Goal: Register for event/course

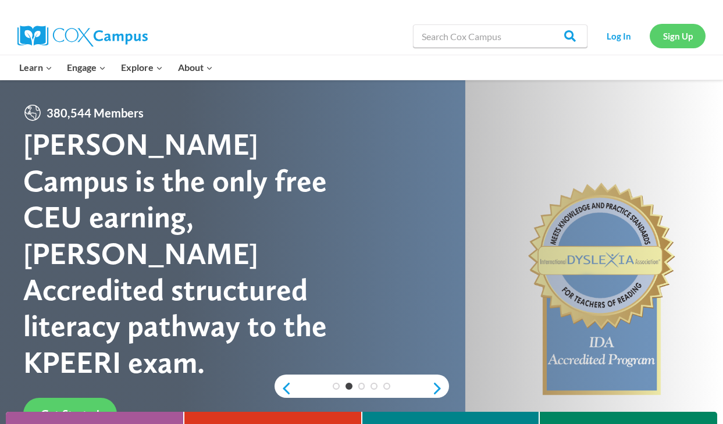
click at [689, 34] on link "Sign Up" at bounding box center [678, 36] width 56 height 24
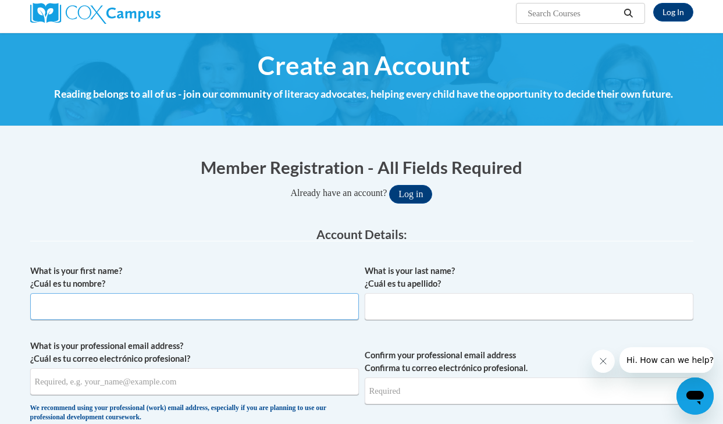
click at [248, 296] on input "What is your first name? ¿Cuál es tu nombre?" at bounding box center [194, 306] width 329 height 27
click at [234, 311] on input "Emil" at bounding box center [194, 306] width 329 height 27
type input "Emily"
type input "Shamblin"
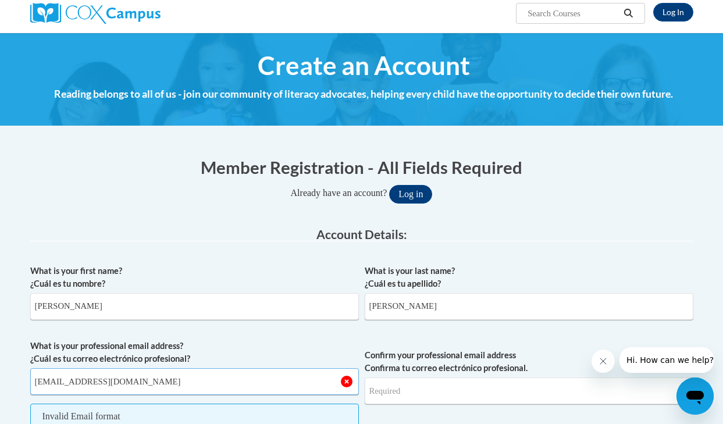
type input "eshamblin@chattahoocheechristian.org"
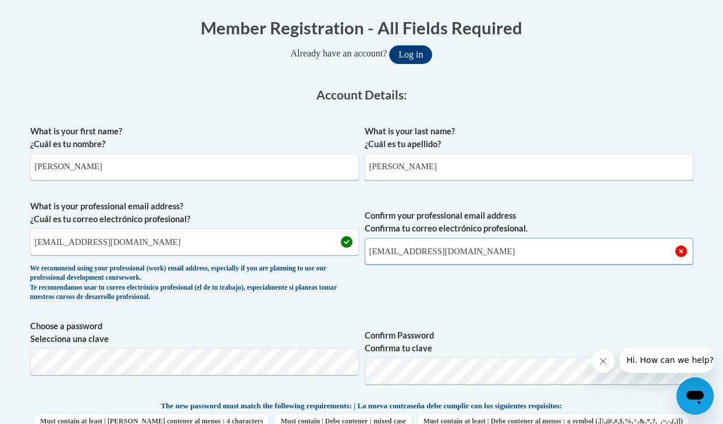
scroll to position [233, 0]
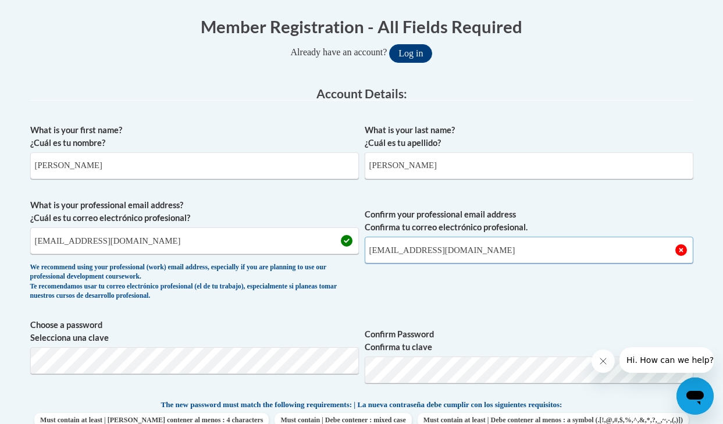
type input "eshamblin@chattahoocheechristian.org"
click at [207, 378] on span "Choose a password Selecciona una clave" at bounding box center [194, 356] width 329 height 74
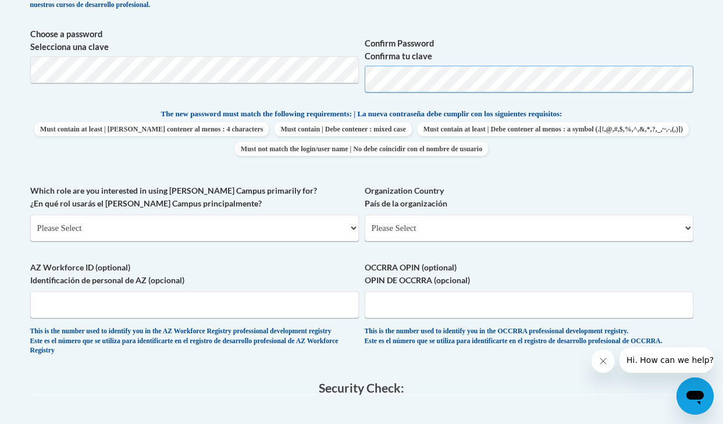
scroll to position [527, 0]
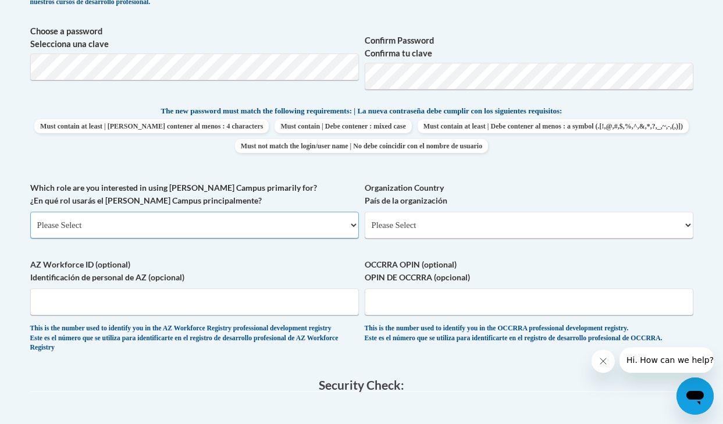
click at [303, 232] on select "Please Select College/University | Colegio/Universidad Community/Nonprofit Part…" at bounding box center [194, 225] width 329 height 27
click at [264, 221] on select "Please Select College/University | Colegio/Universidad Community/Nonprofit Part…" at bounding box center [194, 225] width 329 height 27
select select "fbf2d438-af2f-41f8-98f1-81c410e29de3"
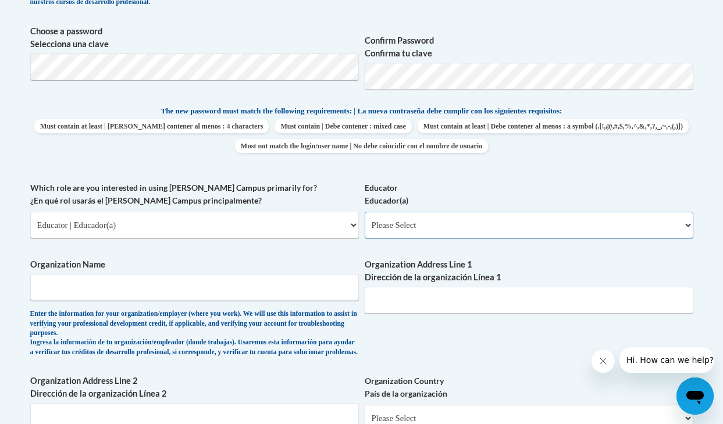
click at [410, 226] on select "Please Select Early Learning/Daycare Teacher/Family Home Care Provider | Maestr…" at bounding box center [529, 225] width 329 height 27
select select "8e40623d-54d0-45cd-9f92-5df65cd3f8cf"
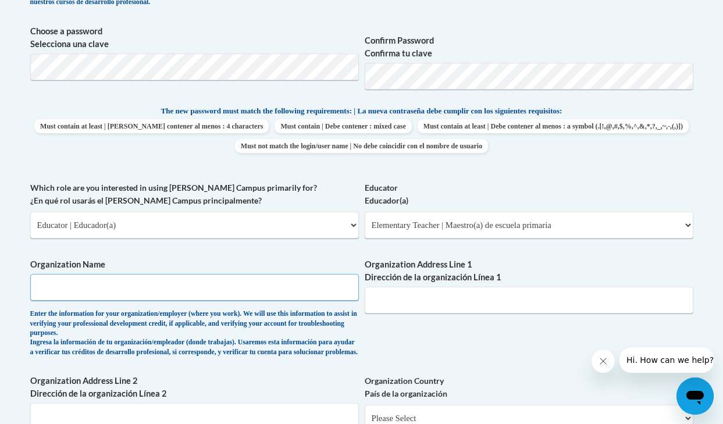
click at [175, 290] on input "Organization Name" at bounding box center [194, 287] width 329 height 27
type input "Chattahoochee Christian School"
click at [387, 311] on input "Organization Address Line 1 Dirección de la organización Línea 1" at bounding box center [529, 300] width 329 height 27
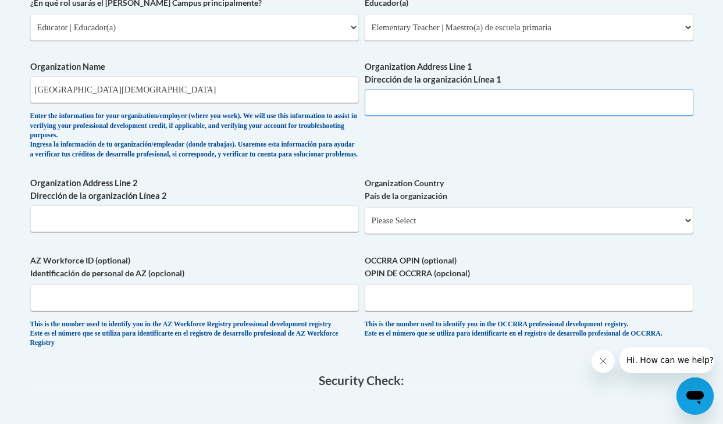
scroll to position [723, 0]
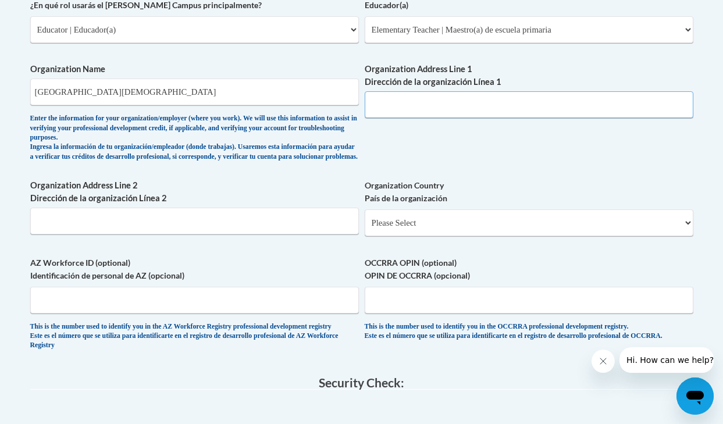
click at [384, 101] on input "Organization Address Line 1 Dirección de la organización Línea 1" at bounding box center [529, 104] width 329 height 27
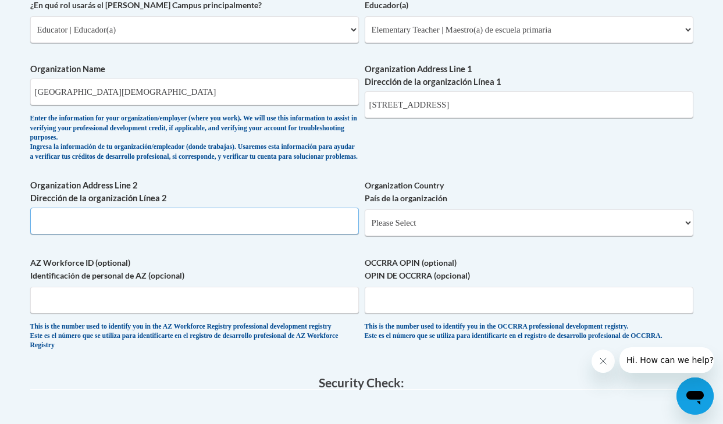
click at [230, 234] on input "Organization Address Line 2 Dirección de la organización Línea 2" at bounding box center [194, 221] width 329 height 27
click at [418, 236] on select "Please Select United States | Estados Unidos Outside of the United States | Fue…" at bounding box center [529, 222] width 329 height 27
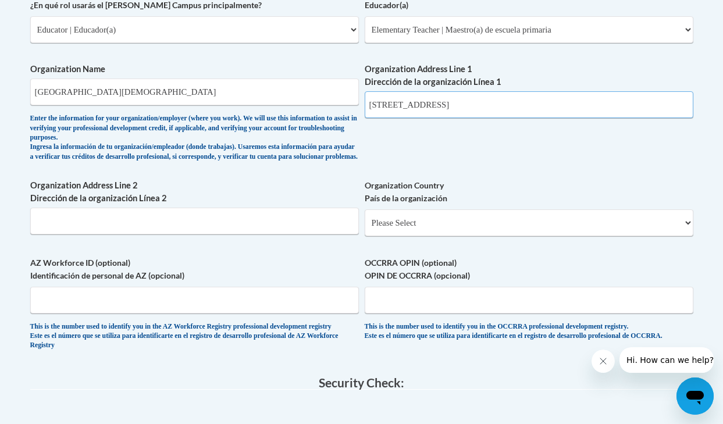
click at [465, 112] on input "640 Main St." at bounding box center [529, 104] width 329 height 27
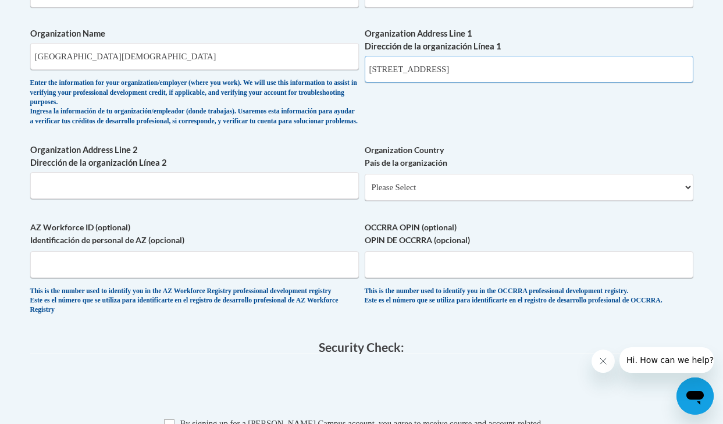
scroll to position [764, 0]
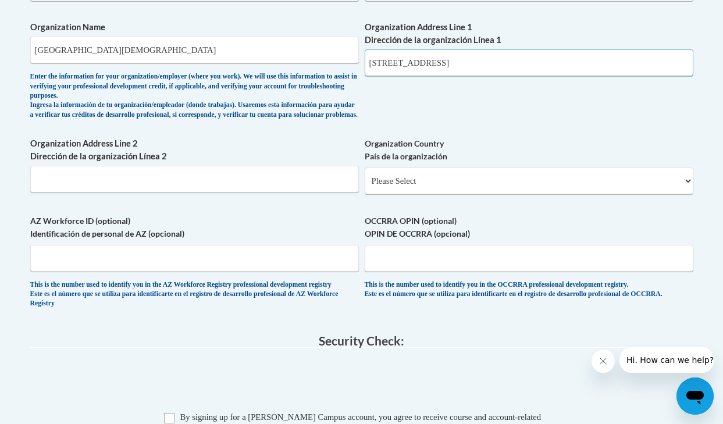
type input "640 Main St. Clermont, GA 30527"
click at [460, 176] on span "Organization Country País de la organización Please Select United States | Esta…" at bounding box center [529, 165] width 329 height 57
click at [461, 183] on select "Please Select United States | Estados Unidos Outside of the United States | Fue…" at bounding box center [529, 181] width 329 height 27
select select "ad49bcad-a171-4b2e-b99c-48b446064914"
select select
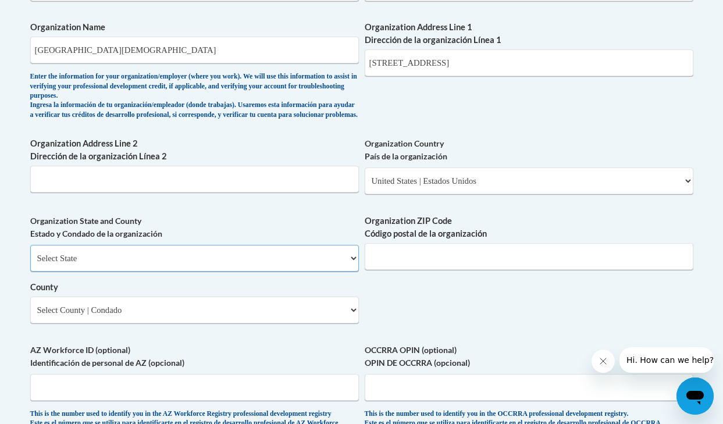
click at [283, 272] on select "Select State Alabama Alaska Arizona Arkansas California Colorado Connecticut De…" at bounding box center [194, 258] width 329 height 27
select select "Georgia"
click at [442, 270] on input "Organization ZIP Code Código postal de la organización" at bounding box center [529, 256] width 329 height 27
type input "3"
type input "30527"
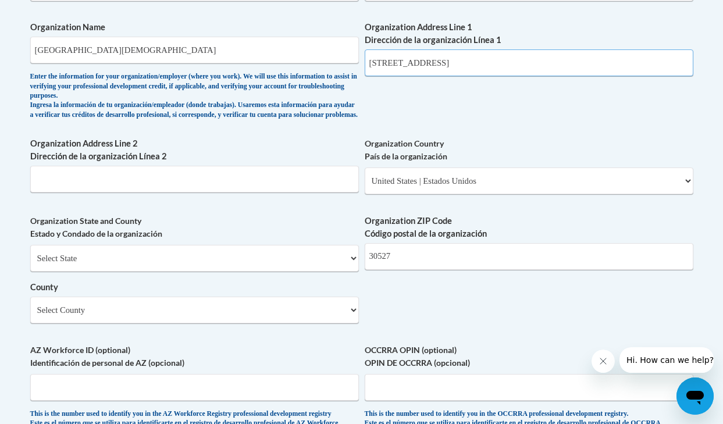
drag, startPoint x: 525, startPoint y: 64, endPoint x: 419, endPoint y: 67, distance: 106.5
click at [419, 67] on input "640 Main St. Clermont, GA 30527" at bounding box center [529, 62] width 329 height 27
type input "640 Main St."
click at [125, 272] on select "Select State Alabama Alaska Arizona Arkansas California Colorado Connecticut De…" at bounding box center [194, 258] width 329 height 27
click at [155, 321] on select "Select County Appling Atkinson Bacon Baker Baldwin Banks Barrow Bartow Ben Hill…" at bounding box center [194, 310] width 329 height 27
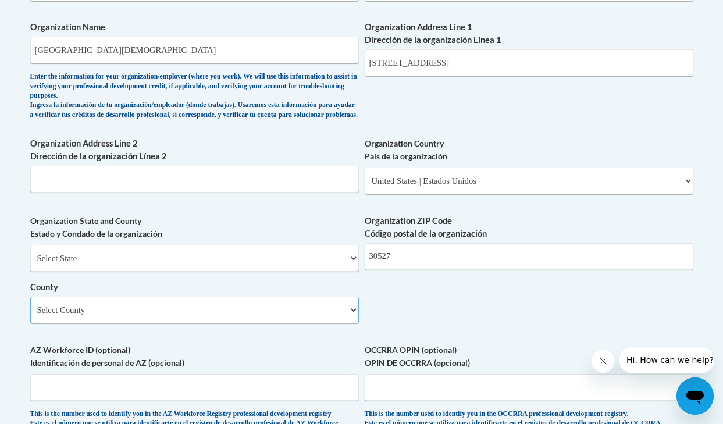
select select "Hall"
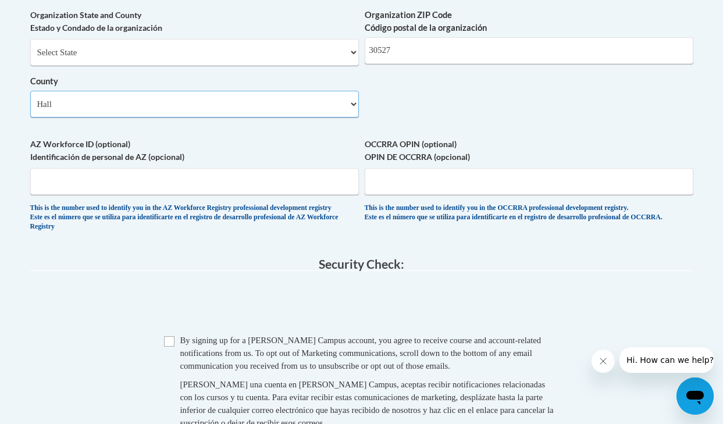
scroll to position [984, 0]
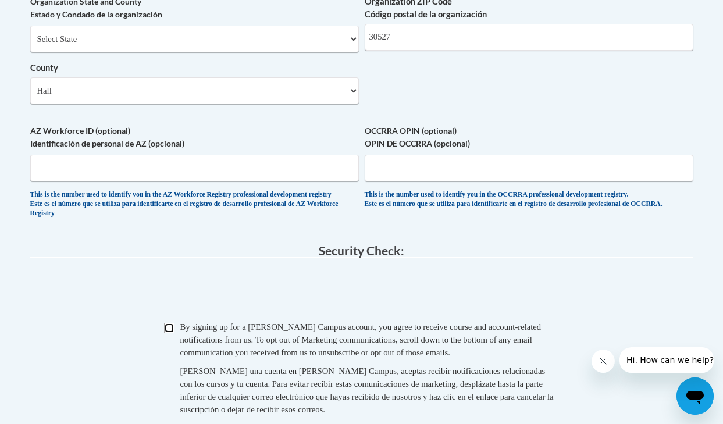
click at [168, 333] on input "Checkbox" at bounding box center [169, 328] width 10 height 10
checkbox input "true"
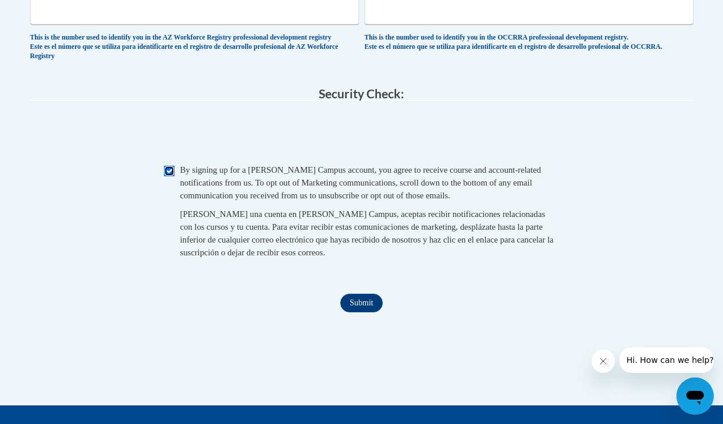
scroll to position [1158, 0]
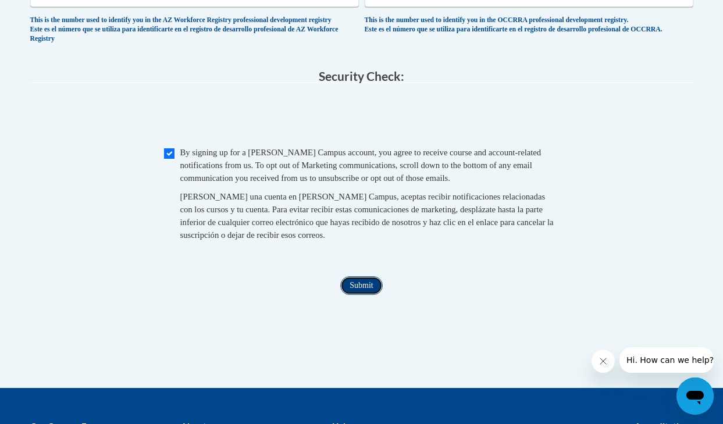
click at [367, 295] on input "Submit" at bounding box center [361, 285] width 42 height 19
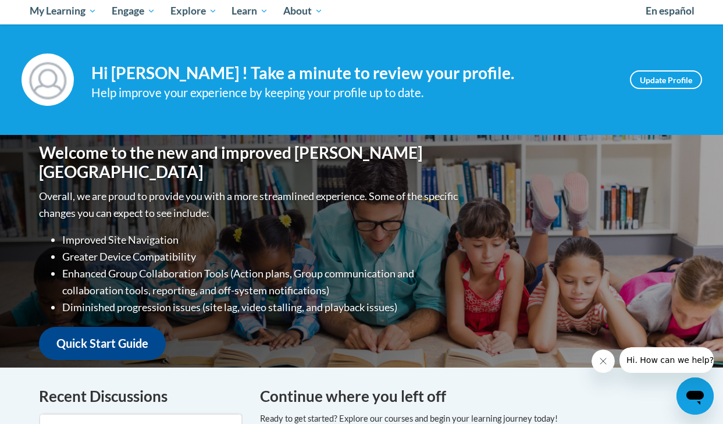
scroll to position [118, 0]
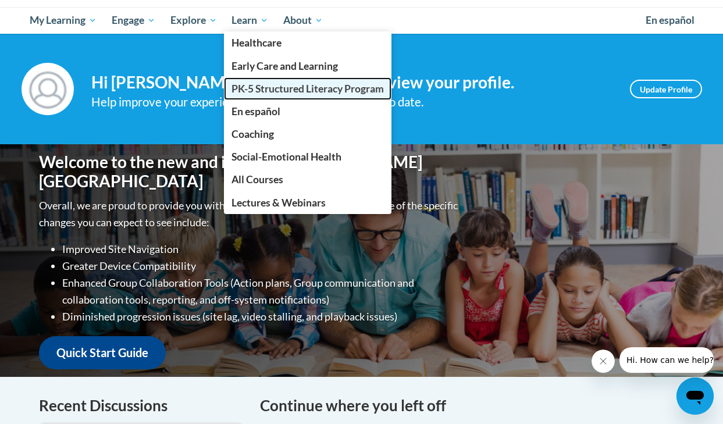
click at [308, 92] on span "PK-5 Structured Literacy Program" at bounding box center [308, 89] width 152 height 12
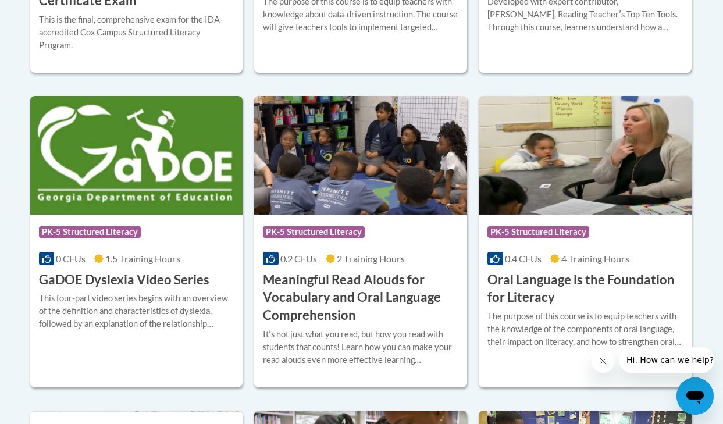
scroll to position [747, 0]
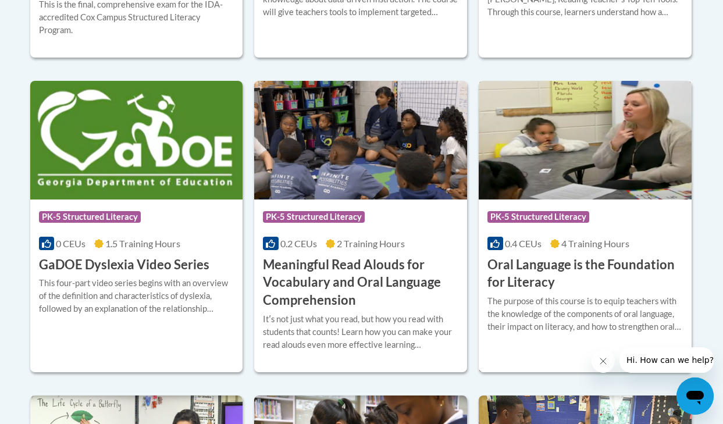
click at [593, 184] on img at bounding box center [585, 140] width 213 height 119
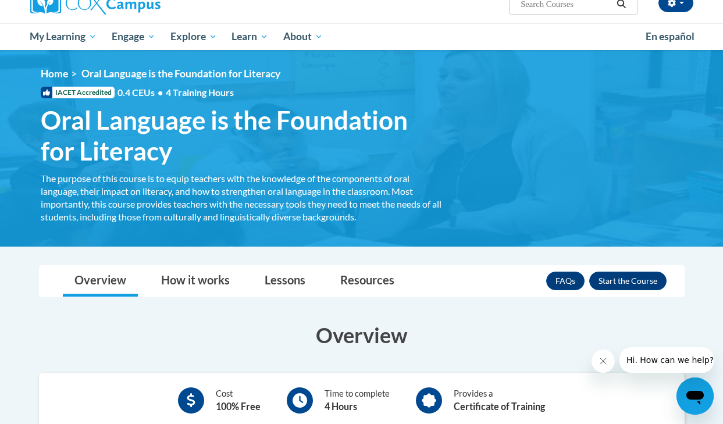
scroll to position [117, 0]
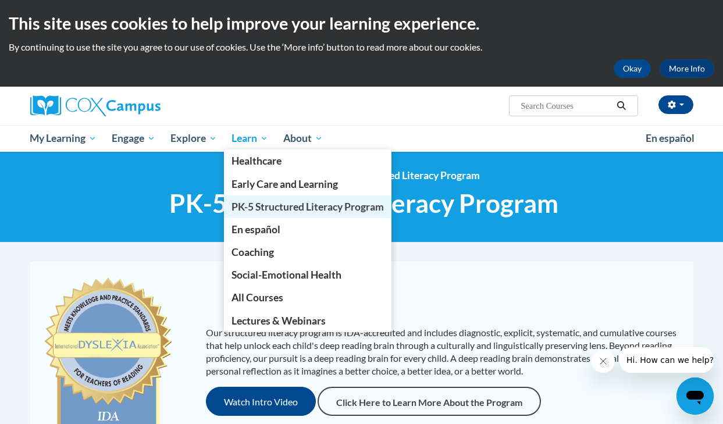
click at [269, 210] on span "PK-5 Structured Literacy Program" at bounding box center [308, 207] width 152 height 12
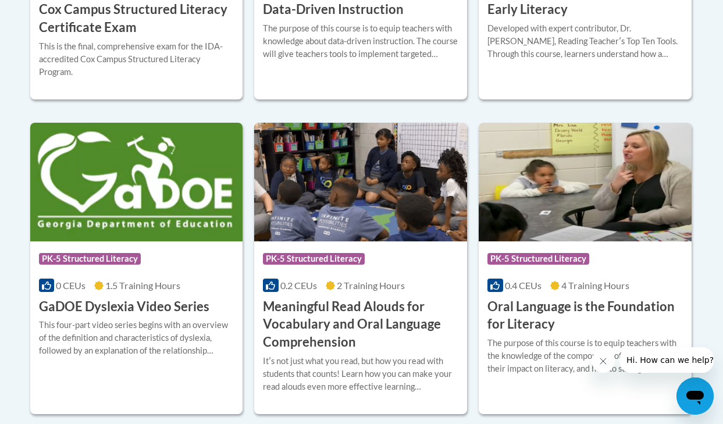
scroll to position [713, 0]
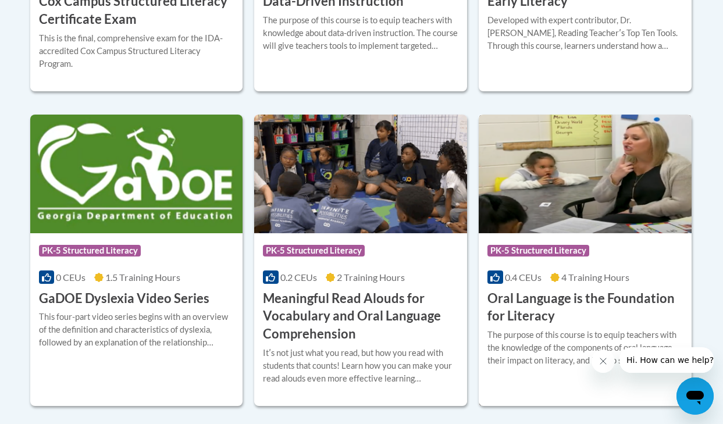
click at [595, 293] on h3 "Oral Language is the Foundation for Literacy" at bounding box center [585, 308] width 195 height 36
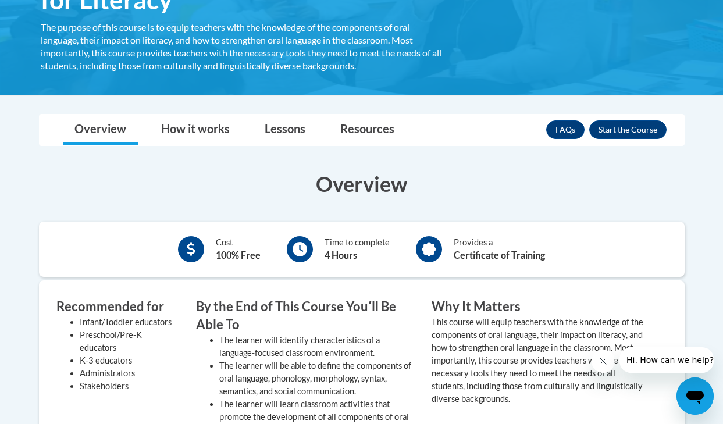
scroll to position [209, 0]
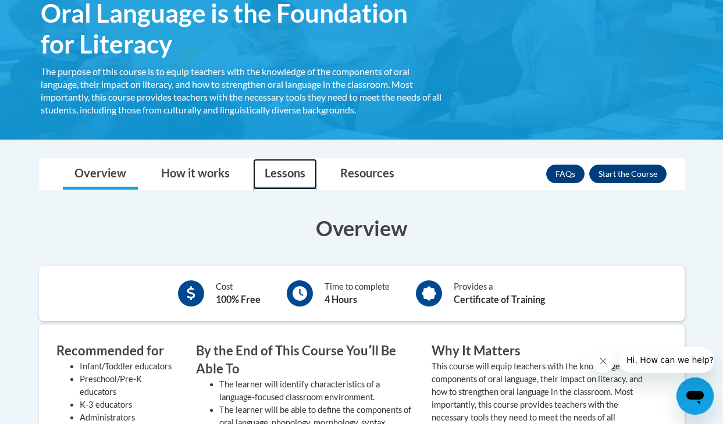
click at [282, 170] on link "Lessons" at bounding box center [285, 174] width 64 height 31
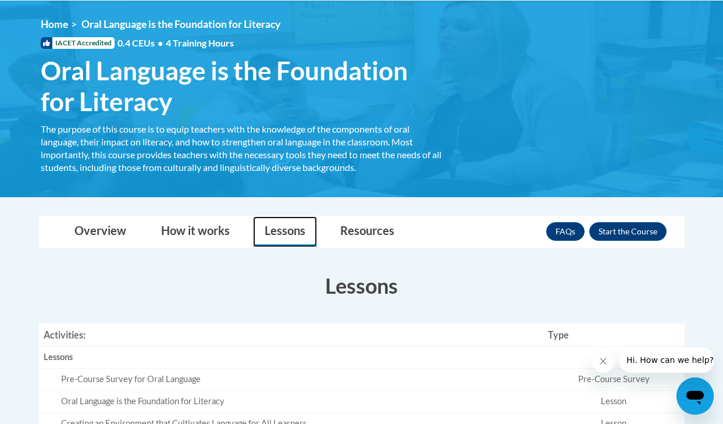
scroll to position [116, 0]
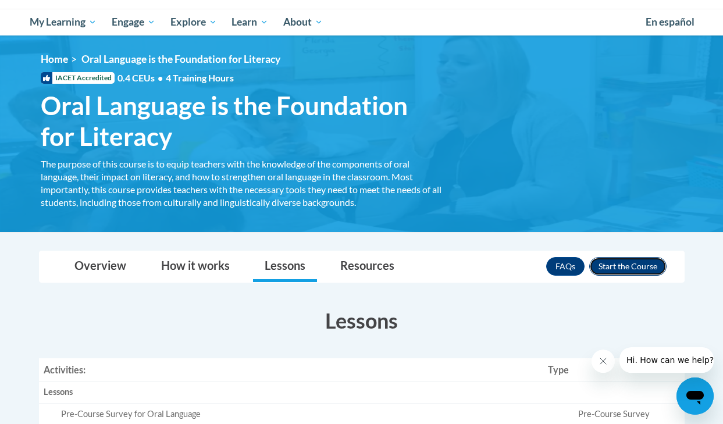
click at [622, 266] on button "Enroll" at bounding box center [627, 266] width 77 height 19
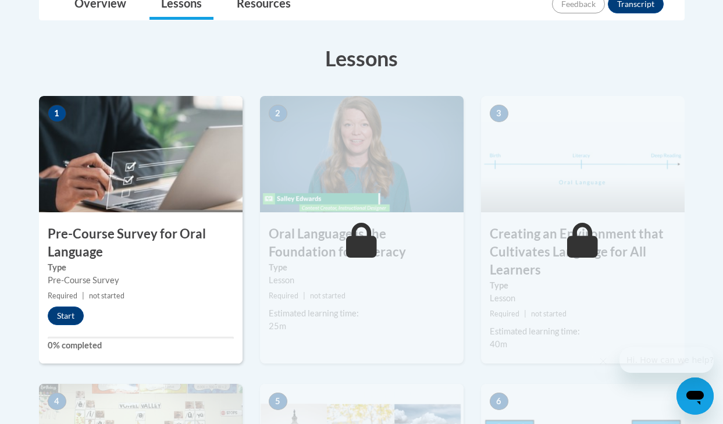
scroll to position [322, 0]
click at [65, 313] on button "Start" at bounding box center [66, 315] width 36 height 19
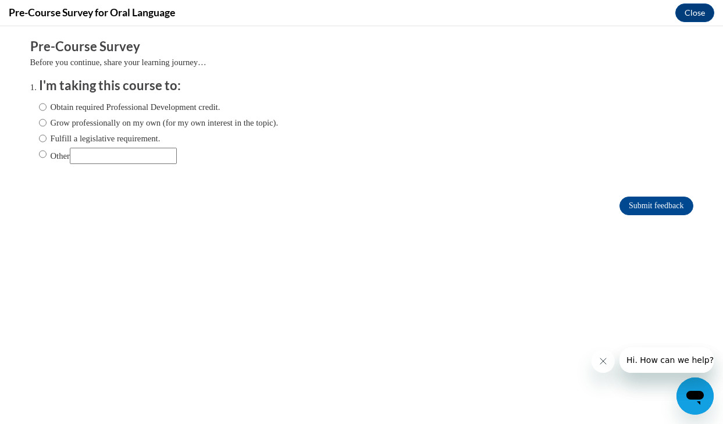
scroll to position [0, 0]
click at [143, 154] on input "Other" at bounding box center [123, 156] width 107 height 16
click at [165, 125] on label "Grow professionally on my own (for my own interest in the topic)." at bounding box center [159, 122] width 240 height 13
click at [47, 125] on input "Grow professionally on my own (for my own interest in the topic)." at bounding box center [43, 122] width 8 height 13
radio input "true"
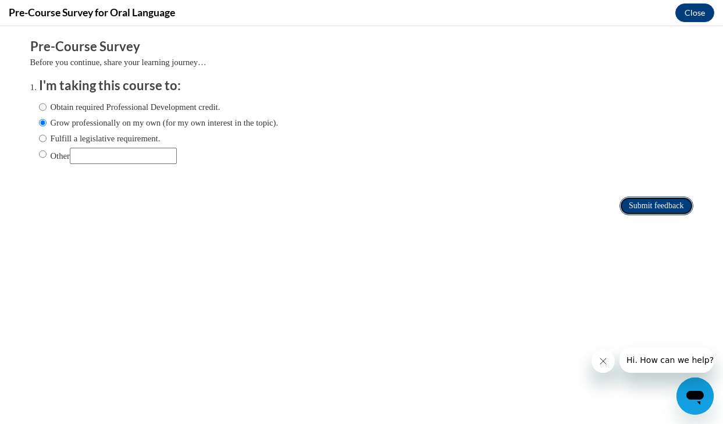
click at [643, 206] on input "Submit feedback" at bounding box center [656, 206] width 73 height 19
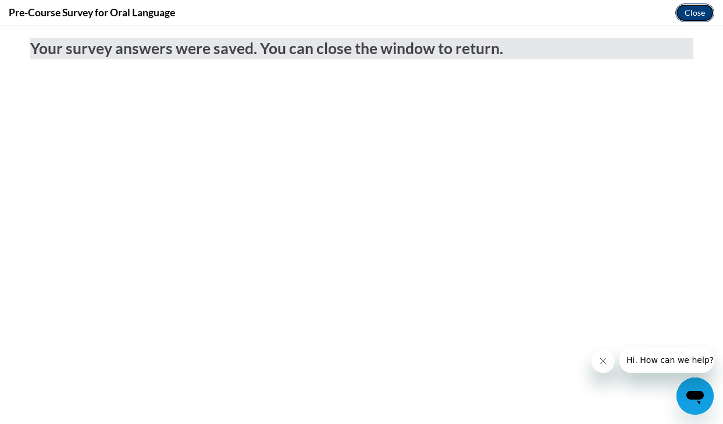
click at [700, 19] on button "Close" at bounding box center [694, 12] width 39 height 19
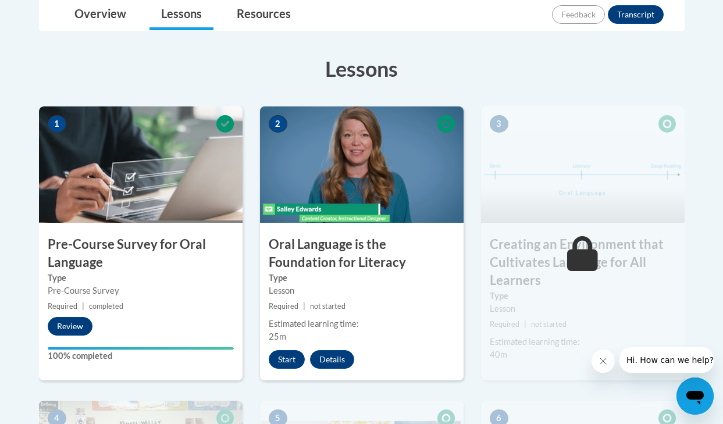
scroll to position [321, 0]
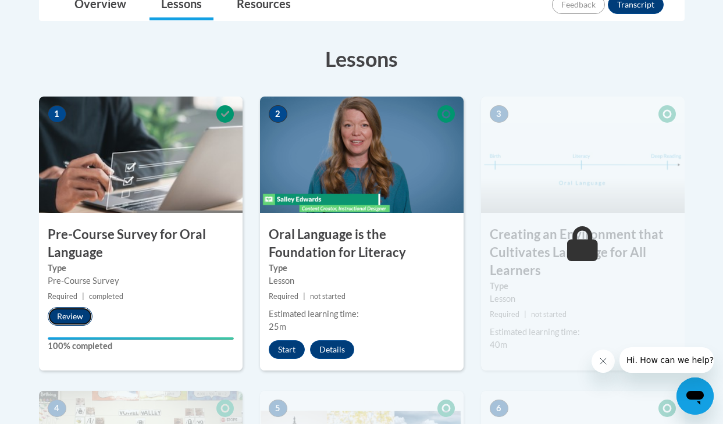
click at [70, 323] on button "Review" at bounding box center [70, 316] width 45 height 19
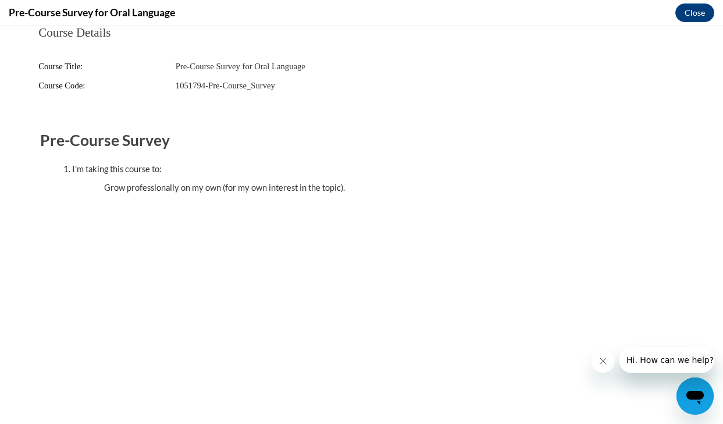
scroll to position [0, 0]
click at [703, 10] on button "Close" at bounding box center [694, 12] width 39 height 19
